Goal: Transaction & Acquisition: Download file/media

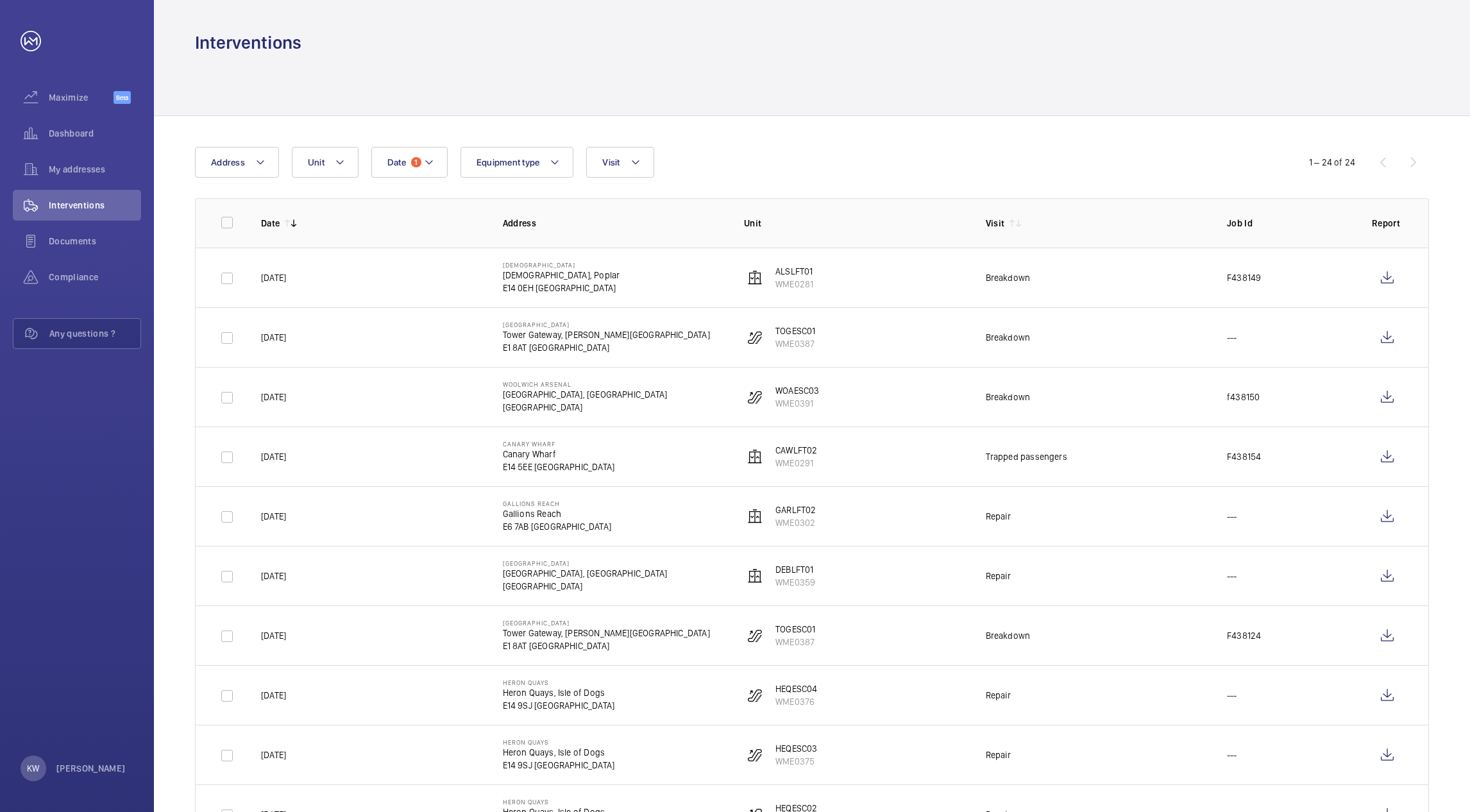
scroll to position [770, 0]
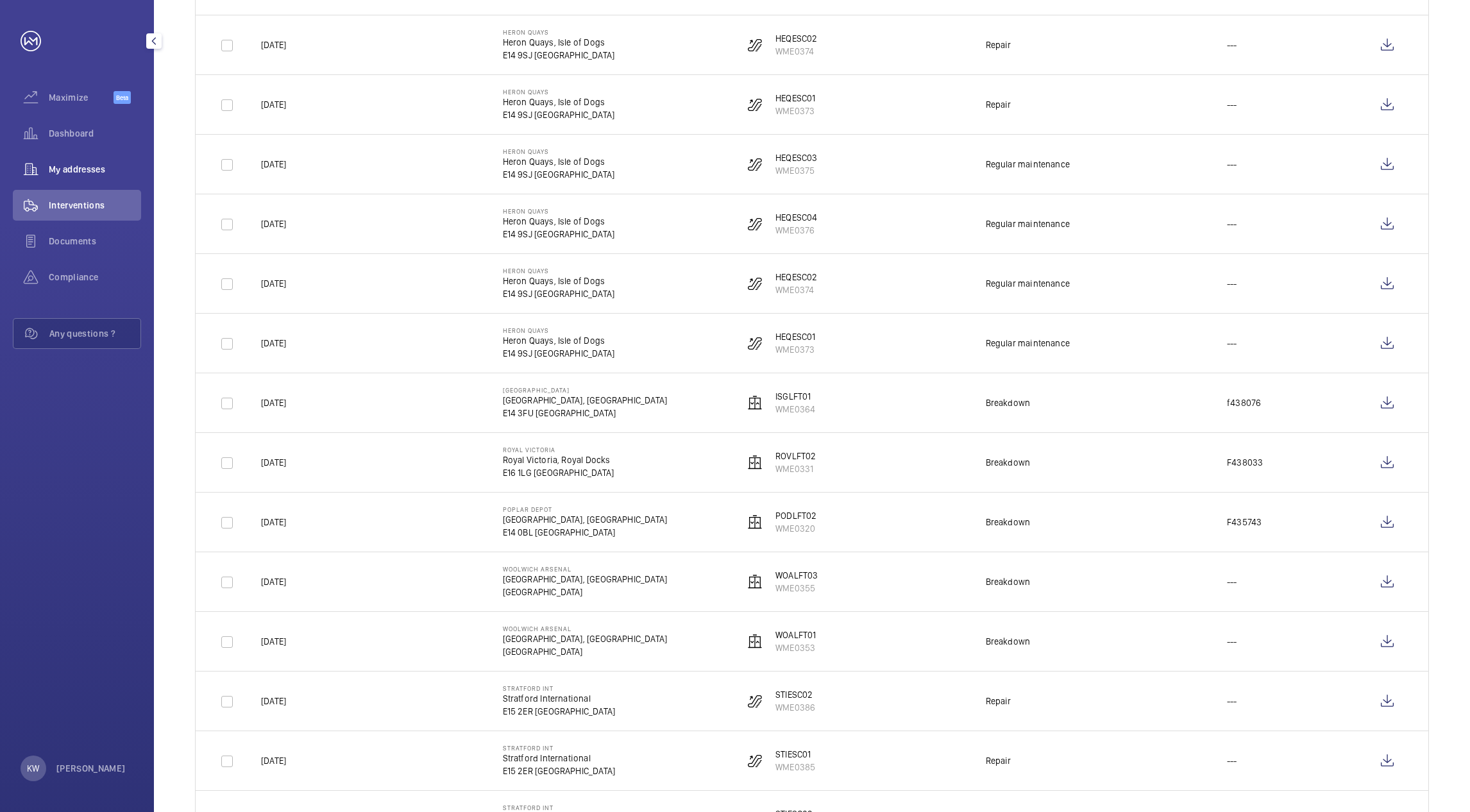
click at [94, 174] on span "My addresses" at bounding box center [94, 169] width 92 height 13
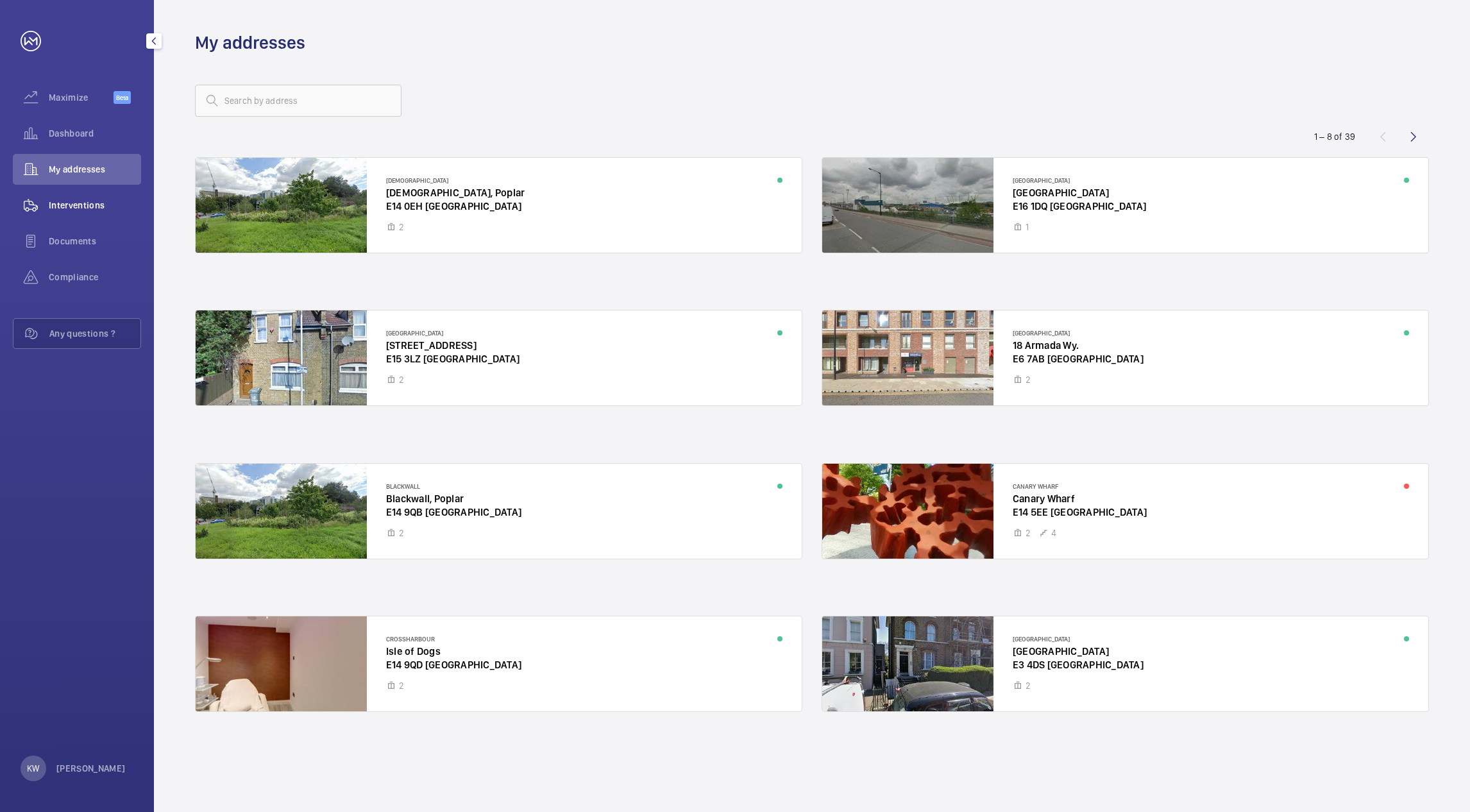
click at [85, 200] on span "Interventions" at bounding box center [94, 205] width 92 height 13
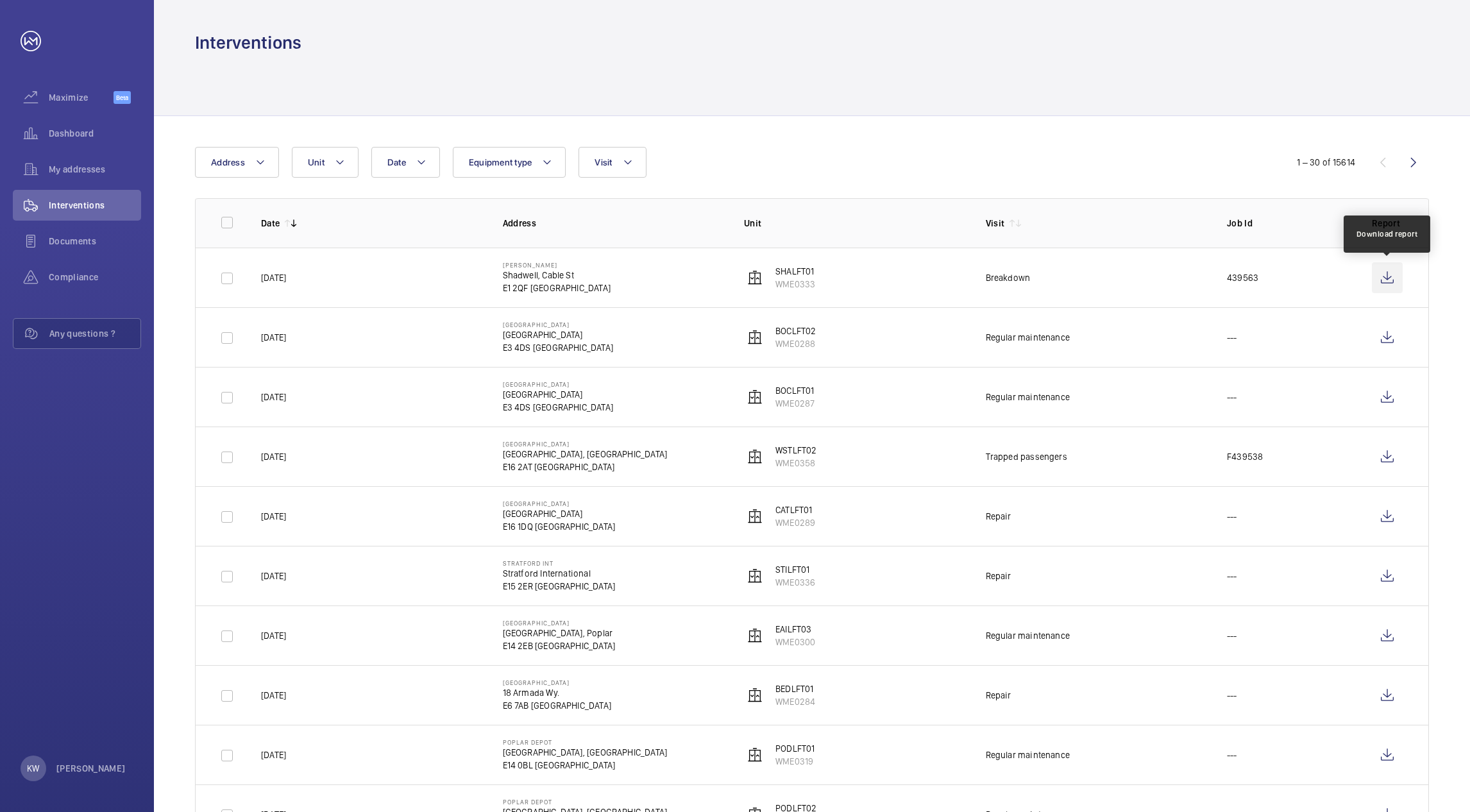
click at [1381, 281] on wm-front-icon-button at bounding box center [1387, 278] width 31 height 31
